Goal: Transaction & Acquisition: Purchase product/service

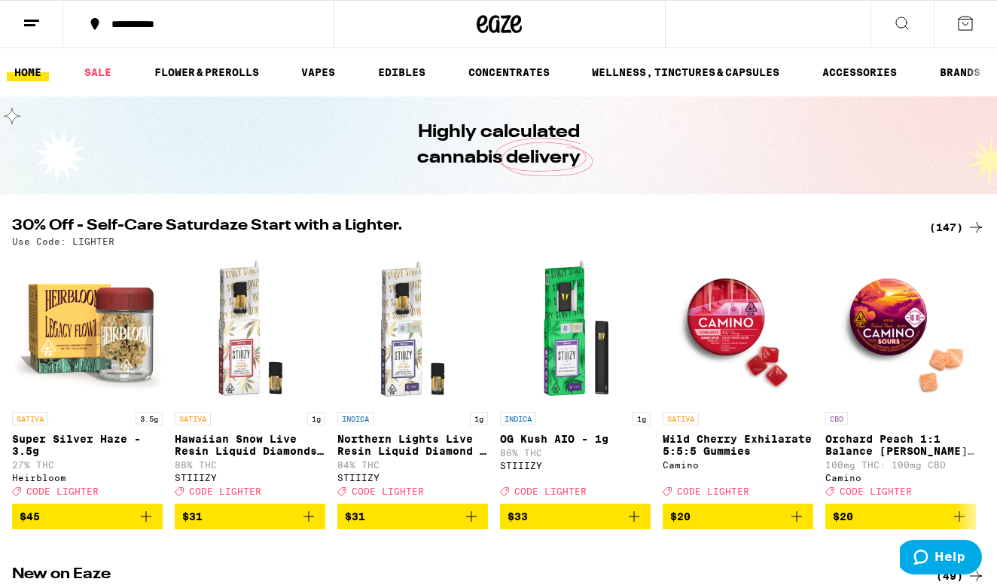
click at [941, 228] on div "(147)" at bounding box center [957, 227] width 56 height 18
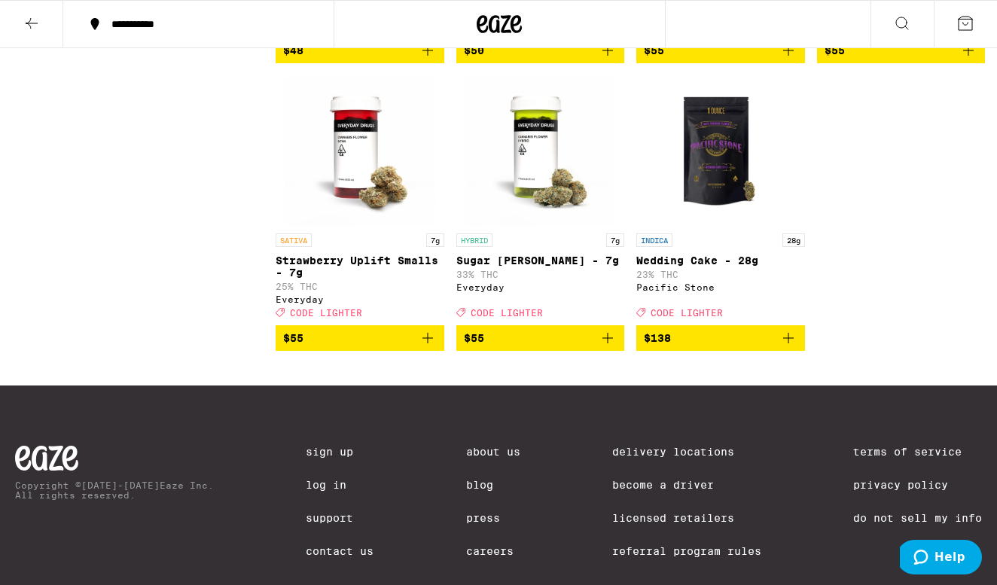
scroll to position [10458, 0]
